Goal: Find specific page/section: Find specific page/section

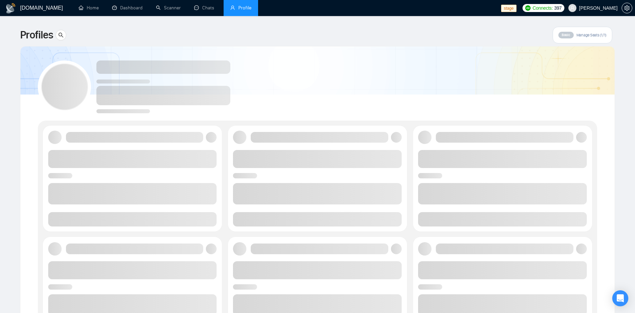
click at [610, 11] on span "[PERSON_NAME]" at bounding box center [592, 7] width 57 height 21
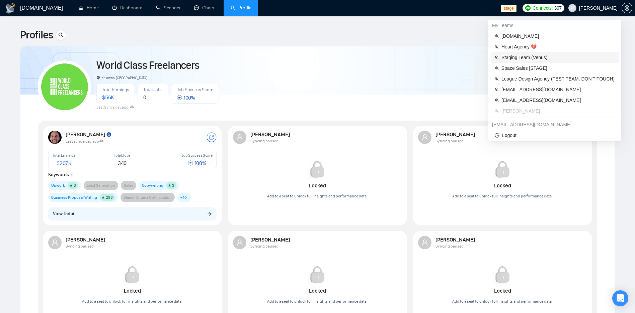
click at [556, 59] on span "Staging Team (Venus)" at bounding box center [557, 57] width 113 height 7
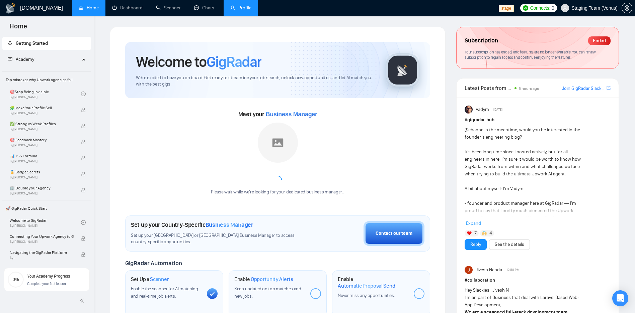
click at [245, 6] on link "Profile" at bounding box center [240, 8] width 21 height 6
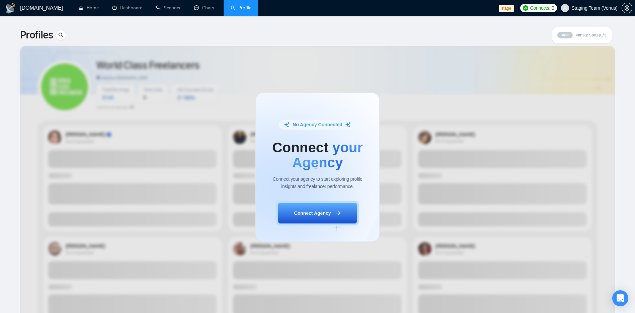
click at [387, 53] on div "No Agency Connected Connect your Agency Connect your agency to start exploring …" at bounding box center [317, 167] width 635 height 292
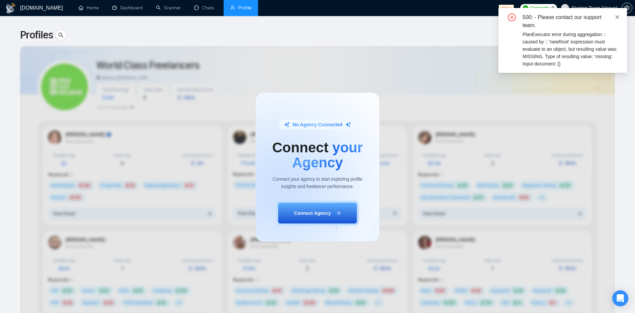
click at [617, 20] on link at bounding box center [616, 16] width 5 height 7
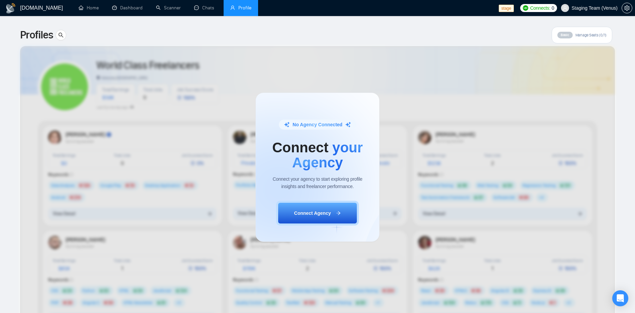
click at [565, 34] on div "No Agency Connected Connect your Agency Connect your agency to start exploring …" at bounding box center [317, 167] width 635 height 292
click at [564, 36] on div "No Agency Connected Connect your Agency Connect your agency to start exploring …" at bounding box center [317, 167] width 635 height 292
